Goal: Task Accomplishment & Management: Complete application form

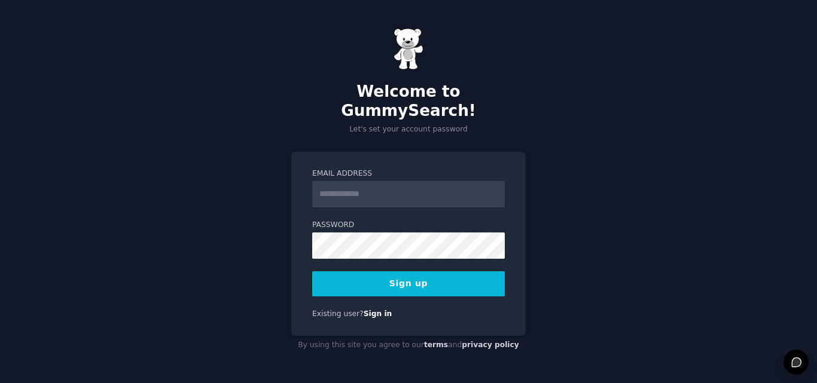
click at [428, 169] on label "Email Address" at bounding box center [408, 174] width 193 height 11
click at [428, 181] on input "Email Address" at bounding box center [408, 194] width 193 height 26
click at [428, 169] on label "Email Address" at bounding box center [408, 174] width 193 height 11
click at [428, 181] on input "Email Address" at bounding box center [408, 194] width 193 height 26
click at [415, 182] on input "Email Address" at bounding box center [408, 194] width 193 height 26
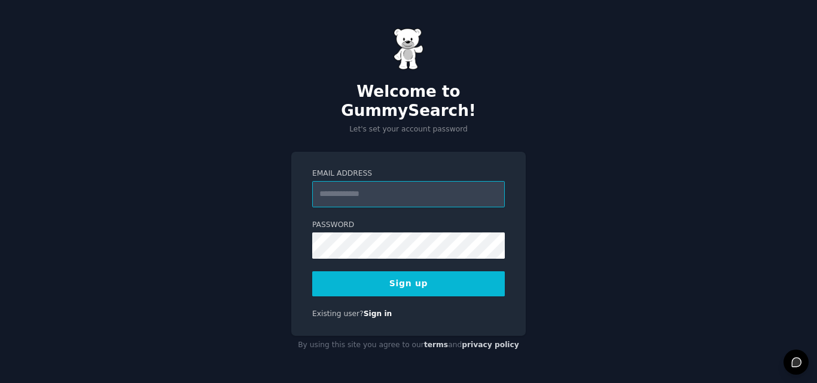
type input "**********"
click at [386, 272] on button "Sign up" at bounding box center [408, 284] width 193 height 25
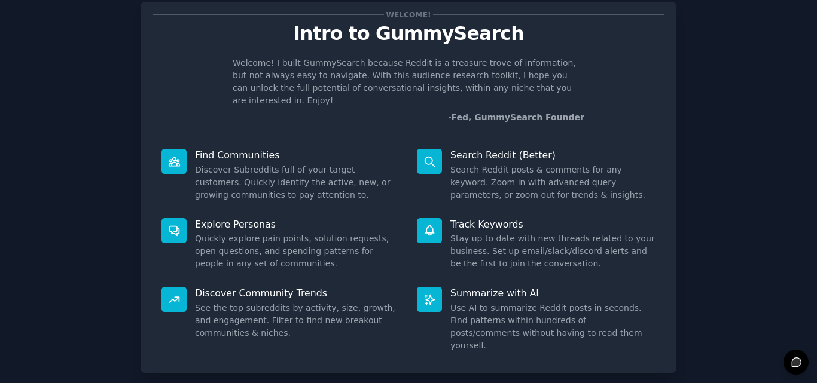
scroll to position [85, 0]
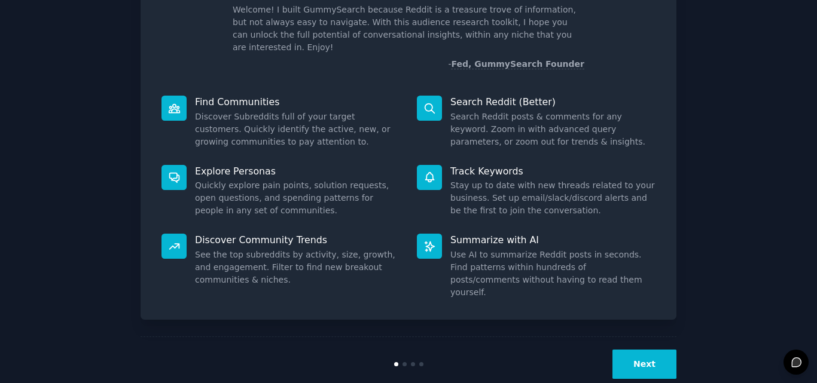
click at [630, 350] on button "Next" at bounding box center [645, 364] width 64 height 29
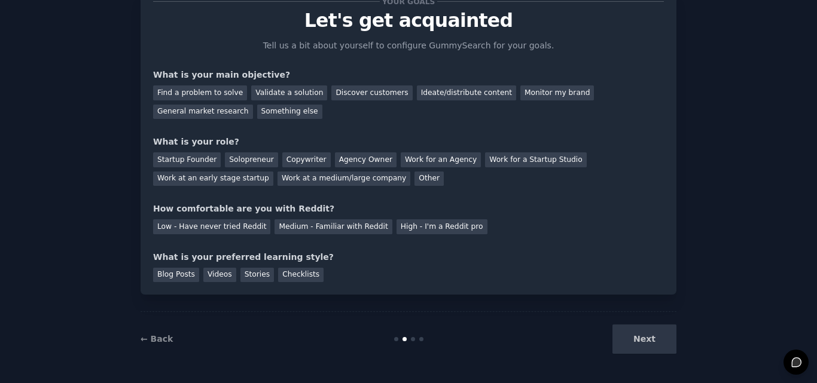
scroll to position [45, 0]
click at [189, 92] on div "Find a problem to solve" at bounding box center [200, 93] width 94 height 15
click at [188, 160] on div "Startup Founder" at bounding box center [187, 160] width 68 height 15
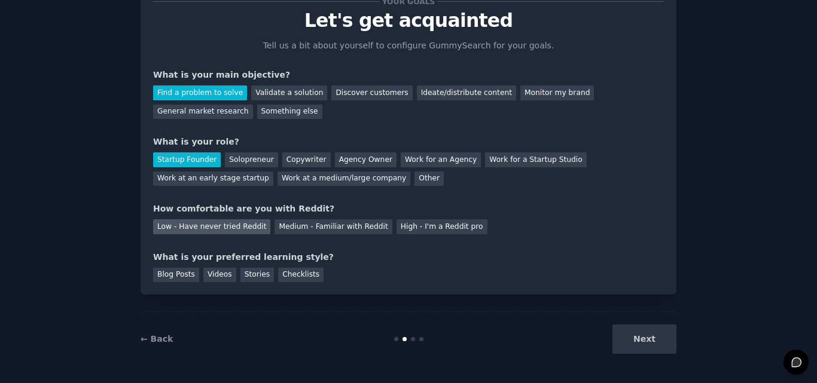
click at [186, 221] on div "Low - Have never tried Reddit" at bounding box center [211, 227] width 117 height 15
click at [215, 278] on div "Videos" at bounding box center [219, 275] width 33 height 15
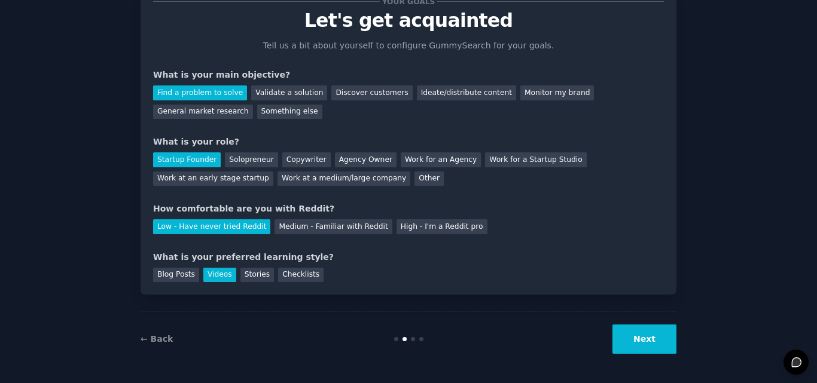
click at [639, 334] on button "Next" at bounding box center [645, 339] width 64 height 29
